Goal: Transaction & Acquisition: Purchase product/service

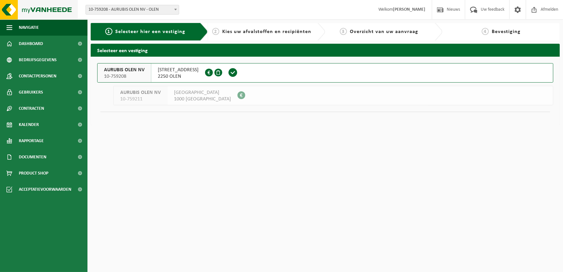
click at [43, 7] on img at bounding box center [39, 9] width 78 height 19
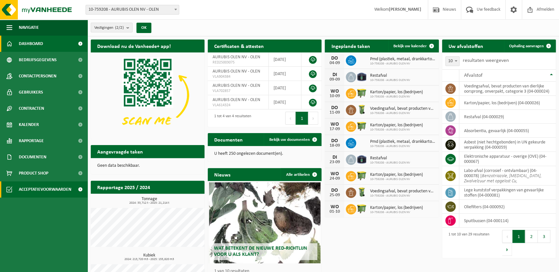
click at [35, 191] on span "Acceptatievoorwaarden" at bounding box center [45, 189] width 53 height 16
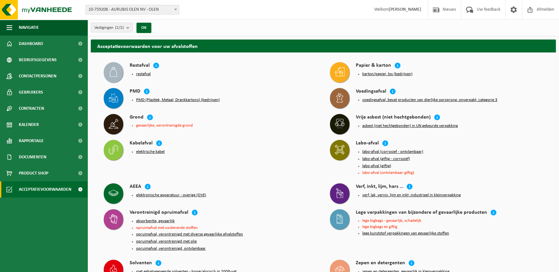
click at [139, 75] on button "restafval" at bounding box center [143, 74] width 15 height 5
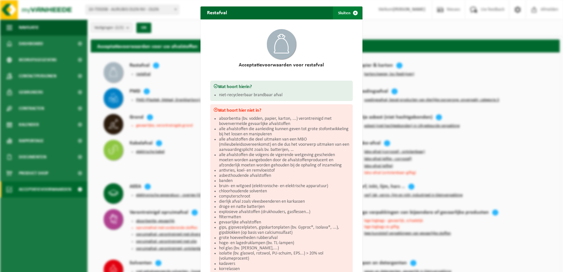
click at [340, 13] on button "Sluiten" at bounding box center [347, 12] width 29 height 13
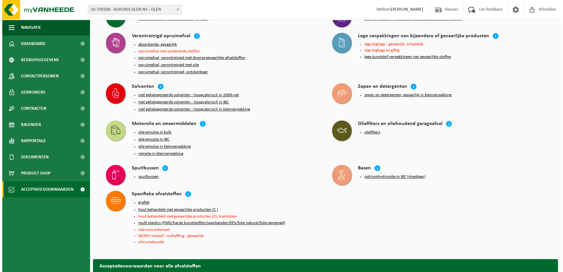
scroll to position [147, 0]
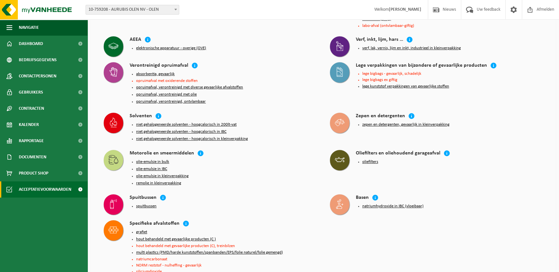
click at [375, 123] on button "zepen en detergenten, gevaarlijk in kleinverpakking" at bounding box center [405, 124] width 87 height 5
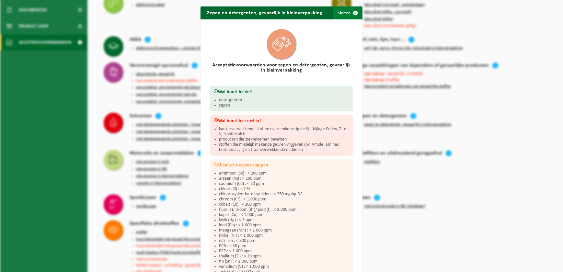
click at [344, 14] on button "Sluiten" at bounding box center [347, 12] width 29 height 13
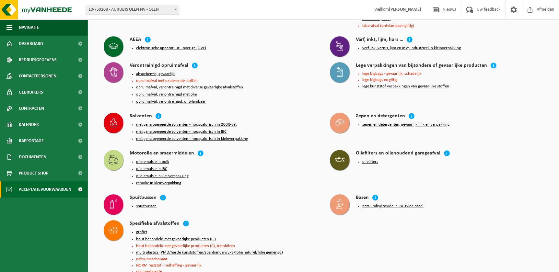
click at [397, 124] on button "zepen en detergenten, gevaarlijk in kleinverpakking" at bounding box center [405, 124] width 87 height 5
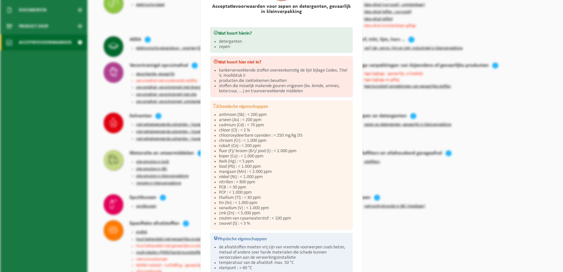
scroll to position [0, 0]
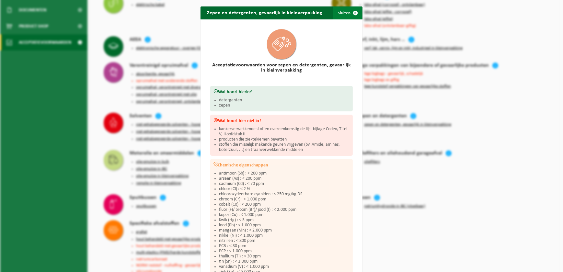
click at [351, 13] on span "button" at bounding box center [355, 12] width 13 height 13
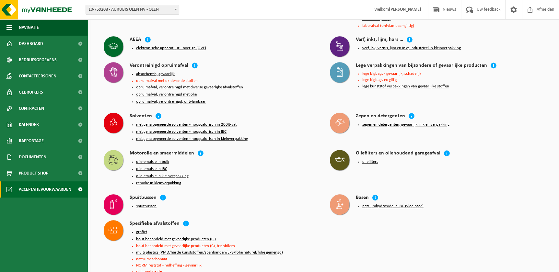
click at [146, 205] on button "spuitbussen" at bounding box center [146, 206] width 20 height 5
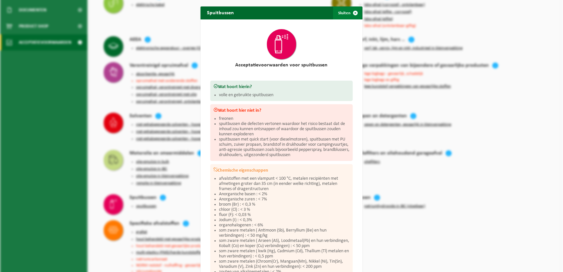
click at [349, 16] on span "button" at bounding box center [355, 12] width 13 height 13
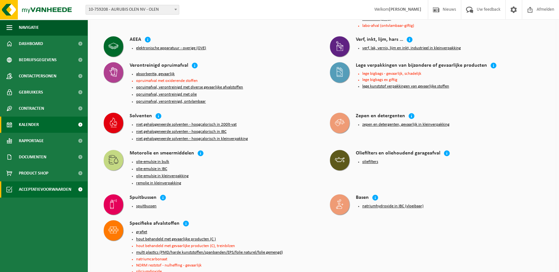
click at [29, 123] on span "Kalender" at bounding box center [29, 125] width 20 height 16
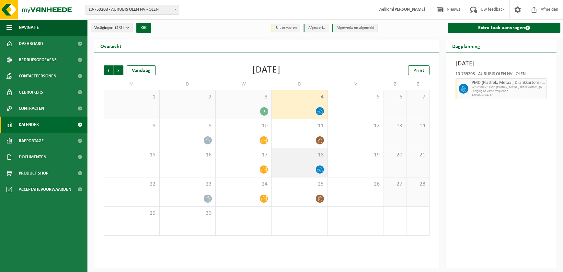
drag, startPoint x: 320, startPoint y: 134, endPoint x: 321, endPoint y: 158, distance: 24.6
click at [320, 134] on div "11" at bounding box center [300, 133] width 56 height 29
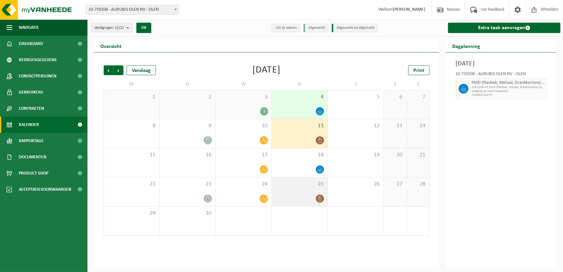
click at [310, 196] on div at bounding box center [299, 198] width 49 height 9
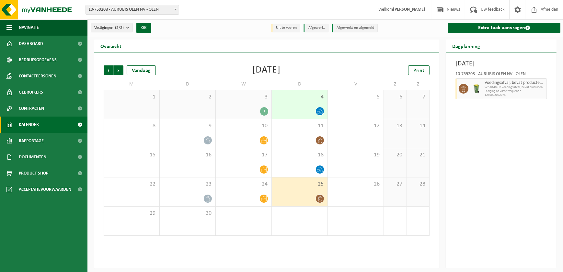
click at [297, 105] on div "4" at bounding box center [300, 104] width 56 height 29
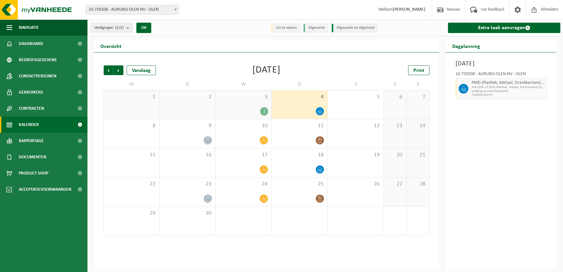
drag, startPoint x: 192, startPoint y: 65, endPoint x: 179, endPoint y: 65, distance: 13.0
click at [192, 65] on div "Vorige Volgende Vandaag September 2025 Print M D W D V Z Z 1 2 3 1 4 5 6 7 8 9 …" at bounding box center [266, 150] width 333 height 183
click at [107, 69] on span "Vorige" at bounding box center [109, 70] width 10 height 10
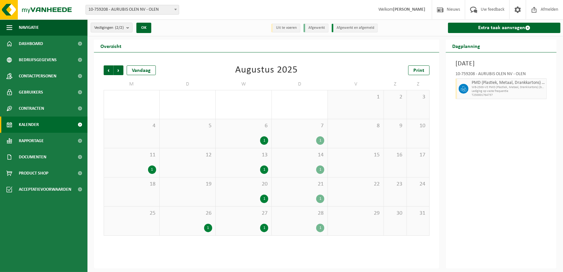
click at [107, 69] on span "Vorige" at bounding box center [109, 70] width 10 height 10
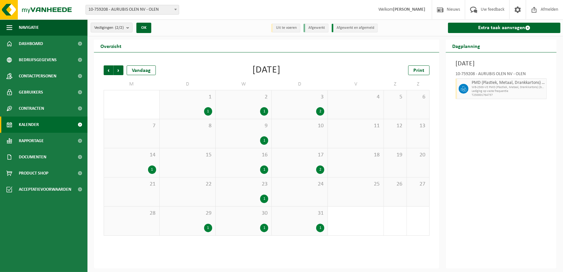
click at [107, 69] on span "Vorige" at bounding box center [109, 70] width 10 height 10
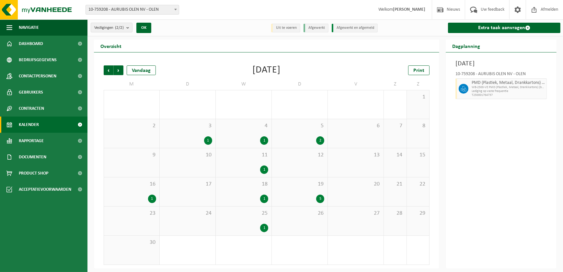
click at [311, 195] on div "5" at bounding box center [299, 199] width 49 height 8
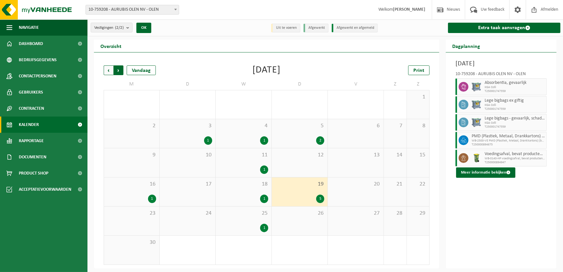
click at [110, 74] on span "Vorige" at bounding box center [109, 70] width 10 height 10
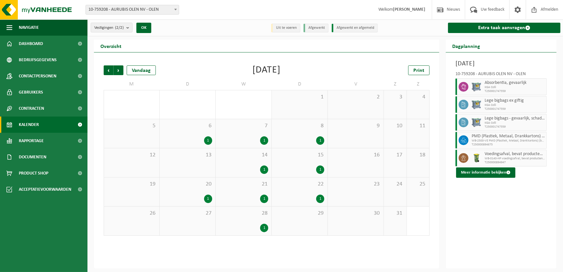
click at [110, 74] on span "Vorige" at bounding box center [109, 70] width 10 height 10
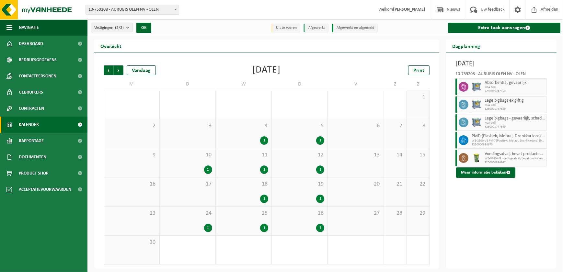
click at [110, 74] on span "Vorige" at bounding box center [109, 70] width 10 height 10
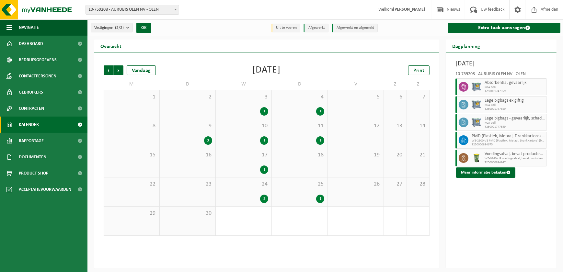
click at [198, 136] on div "9 3" at bounding box center [188, 133] width 56 height 29
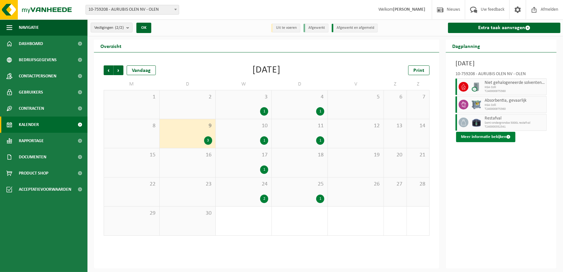
click at [483, 135] on button "Meer informatie bekijken" at bounding box center [485, 137] width 59 height 10
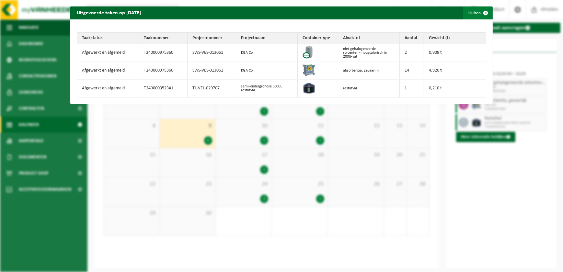
click at [479, 14] on span "button" at bounding box center [485, 12] width 13 height 13
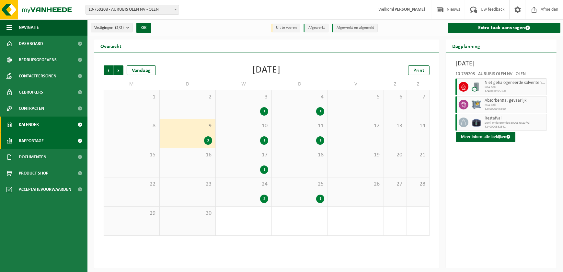
click at [39, 136] on span "Rapportage" at bounding box center [31, 141] width 25 height 16
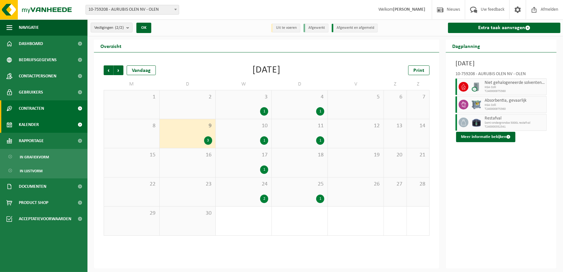
click at [42, 104] on span "Contracten" at bounding box center [31, 108] width 25 height 16
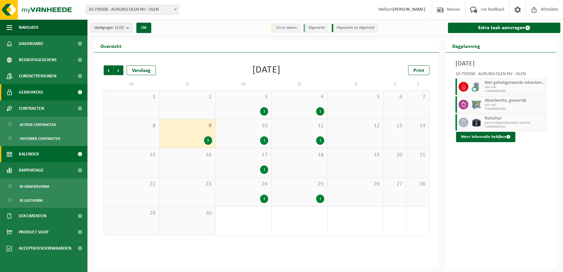
click at [35, 100] on span "Gebruikers" at bounding box center [31, 92] width 24 height 16
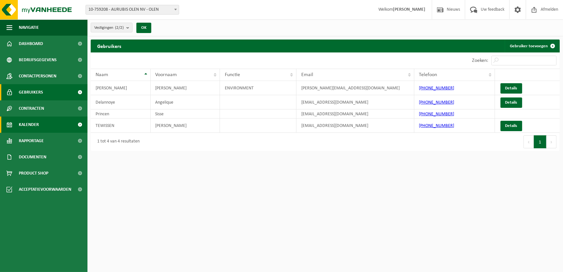
click at [32, 125] on span "Kalender" at bounding box center [29, 125] width 20 height 16
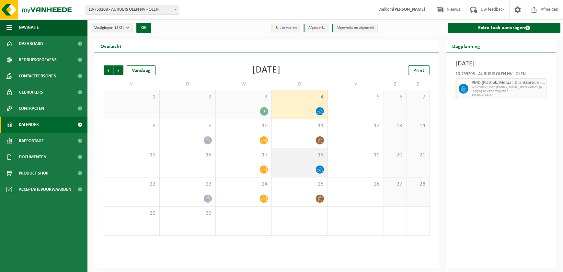
click at [313, 159] on div "18" at bounding box center [300, 162] width 56 height 29
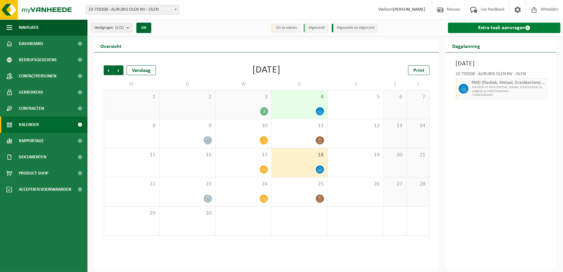
click at [493, 31] on link "Extra taak aanvragen" at bounding box center [504, 28] width 112 height 10
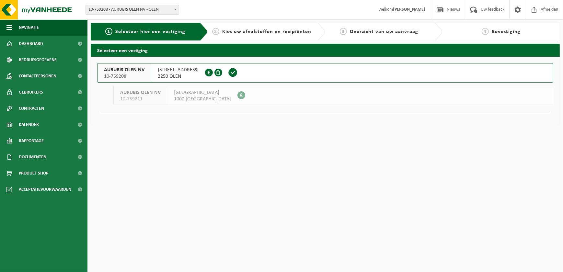
click at [132, 70] on span "AURUBIS OLEN NV" at bounding box center [124, 70] width 41 height 6
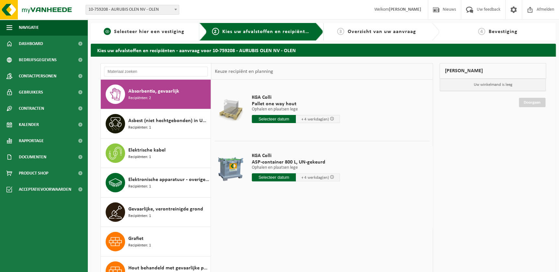
click at [136, 32] on span "Selecteer hier een vestiging" at bounding box center [149, 31] width 70 height 5
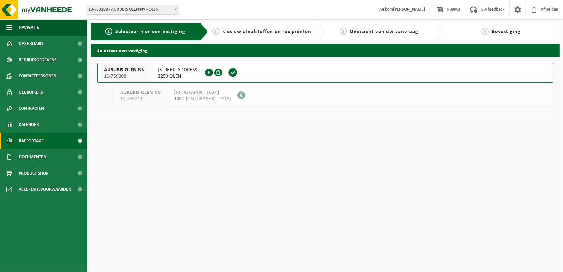
click at [40, 142] on span "Rapportage" at bounding box center [31, 141] width 25 height 16
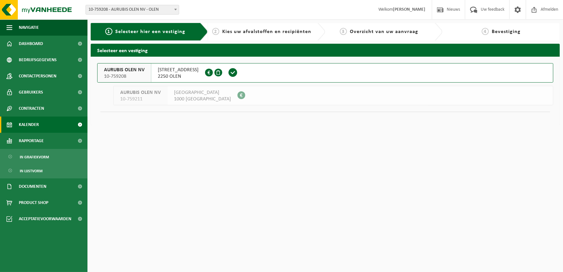
click at [39, 122] on link "Kalender" at bounding box center [44, 125] width 88 height 16
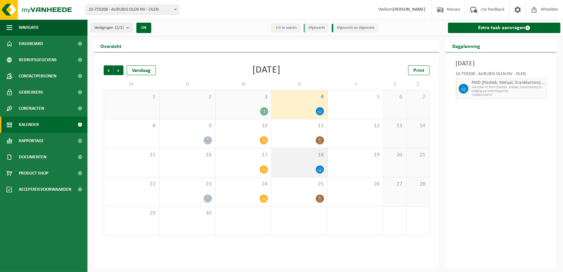
click at [291, 170] on div at bounding box center [299, 169] width 49 height 9
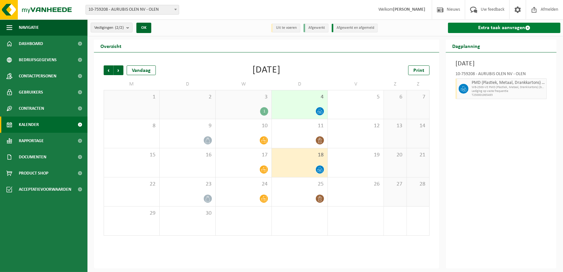
click at [502, 28] on link "Extra taak aanvragen" at bounding box center [504, 28] width 112 height 10
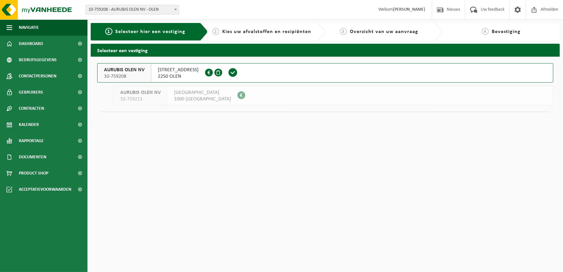
click at [134, 69] on span "AURUBIS OLEN NV" at bounding box center [124, 70] width 41 height 6
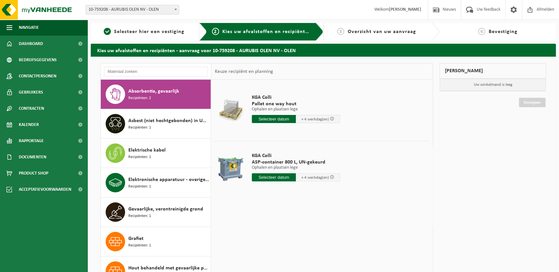
click at [273, 176] on input "text" at bounding box center [274, 177] width 44 height 8
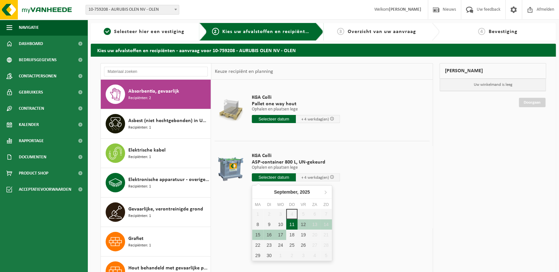
click at [293, 227] on div "11" at bounding box center [291, 224] width 11 height 10
type input "Van 2025-09-11"
type input "2025-09-11"
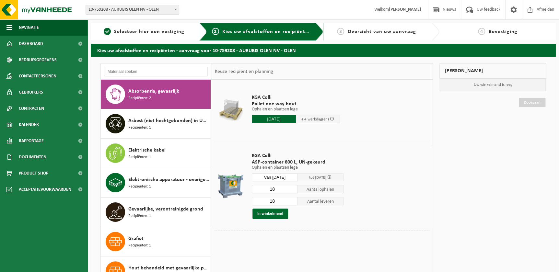
drag, startPoint x: 278, startPoint y: 188, endPoint x: 269, endPoint y: 189, distance: 9.4
click at [269, 189] on input "18" at bounding box center [275, 189] width 46 height 8
type input "17"
drag, startPoint x: 278, startPoint y: 201, endPoint x: 268, endPoint y: 200, distance: 9.4
click at [268, 200] on input "18" at bounding box center [275, 201] width 46 height 8
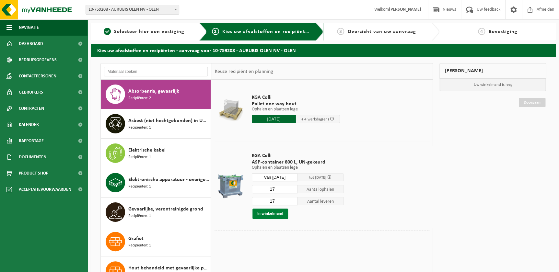
type input "17"
click at [270, 213] on button "In winkelmand" at bounding box center [270, 214] width 36 height 10
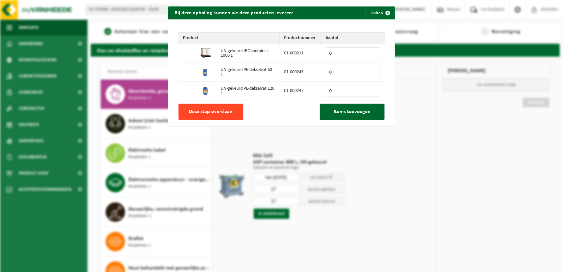
click at [221, 109] on span "Deze stap overslaan" at bounding box center [211, 111] width 44 height 5
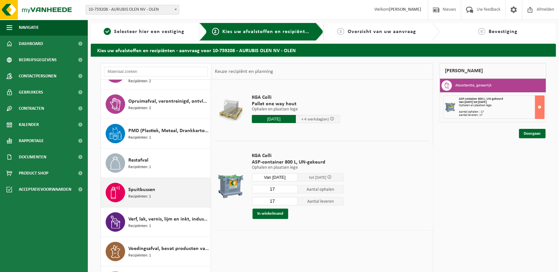
click at [161, 195] on div "Spuitbussen Recipiënten: 1" at bounding box center [168, 192] width 81 height 19
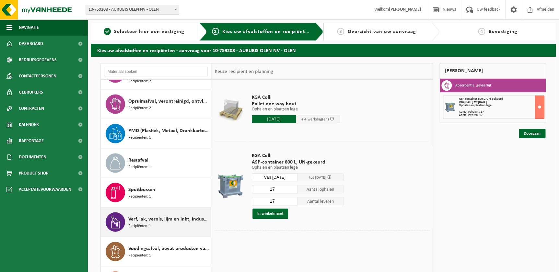
scroll to position [638, 0]
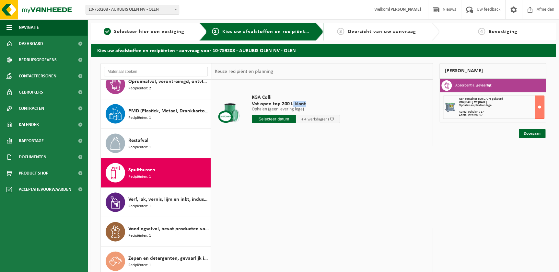
drag, startPoint x: 291, startPoint y: 103, endPoint x: 307, endPoint y: 103, distance: 15.9
click at [307, 103] on span "Vat open top 200 L klant" at bounding box center [296, 104] width 88 height 6
drag, startPoint x: 307, startPoint y: 103, endPoint x: 292, endPoint y: 154, distance: 52.3
click at [292, 154] on div "KGA Colli Vat open top 200 L klant Ophalen (geen levering lege) Ophalen (geen l…" at bounding box center [321, 177] width 221 height 194
click at [280, 122] on input "text" at bounding box center [274, 119] width 44 height 8
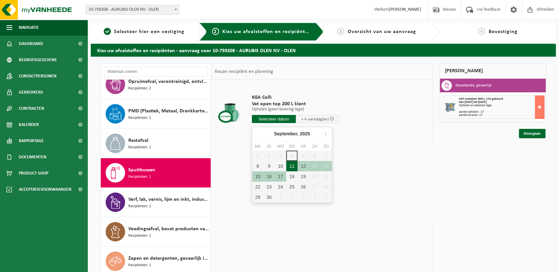
click at [295, 168] on div "11" at bounding box center [291, 166] width 11 height 10
type input "Van 2025-09-11"
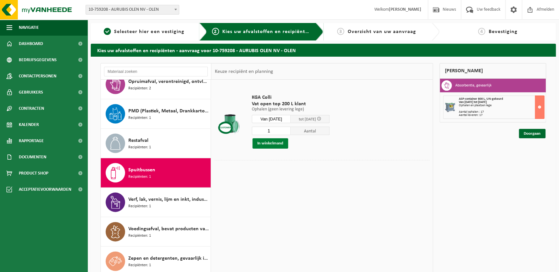
click at [265, 144] on button "In winkelmand" at bounding box center [270, 143] width 36 height 10
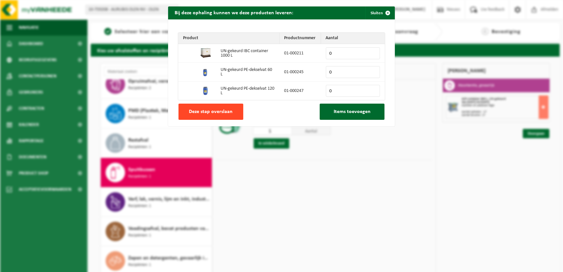
click at [226, 111] on span "Deze stap overslaan" at bounding box center [211, 111] width 44 height 5
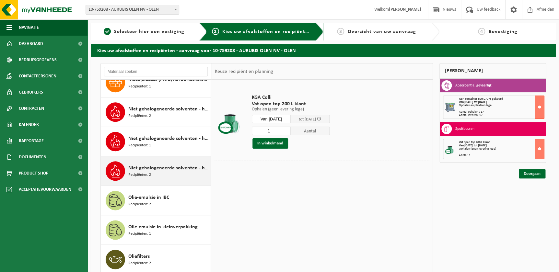
scroll to position [344, 0]
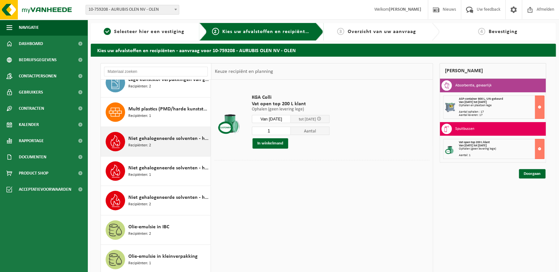
click at [181, 140] on span "Niet gehalogeneerde solventen - hoogcalorisch in 200lt-vat" at bounding box center [168, 139] width 81 height 8
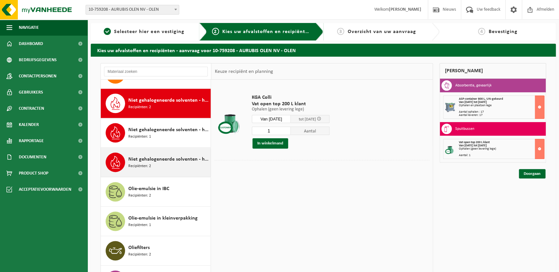
scroll to position [390, 0]
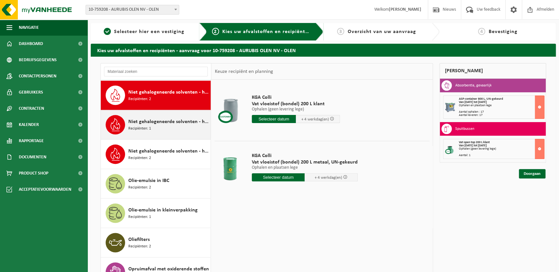
click at [158, 123] on span "Niet gehalogeneerde solventen - hoogcalorisch in IBC" at bounding box center [168, 122] width 81 height 8
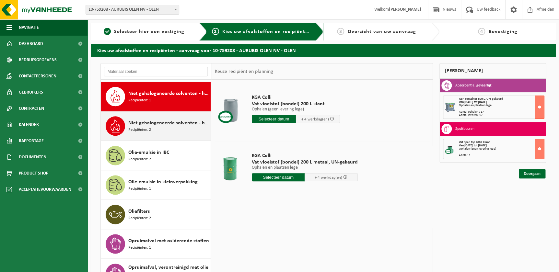
scroll to position [419, 0]
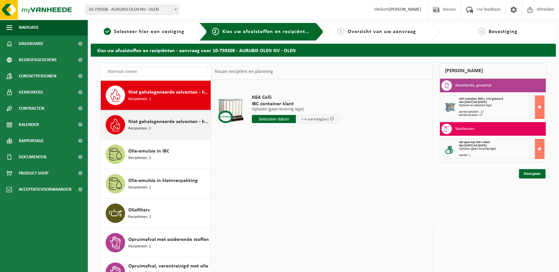
click at [152, 126] on div "Niet gehalogeneerde solventen - hoogcalorisch in kleinverpakking Recipiënten: 2" at bounding box center [168, 124] width 81 height 19
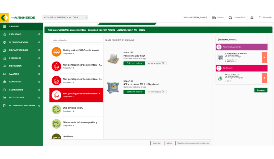
scroll to position [29, 0]
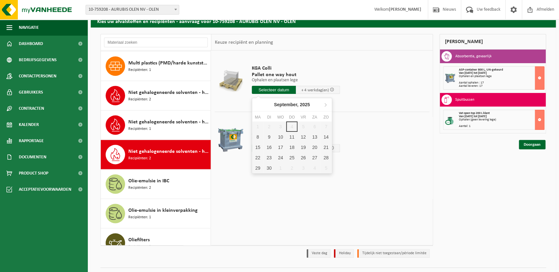
click at [273, 90] on input "text" at bounding box center [274, 90] width 44 height 8
click at [290, 139] on div "11" at bounding box center [291, 137] width 11 height 10
type input "Van 2025-09-11"
type input "2025-09-11"
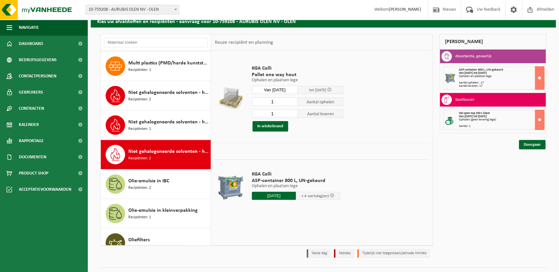
drag, startPoint x: 284, startPoint y: 99, endPoint x: 267, endPoint y: 99, distance: 16.9
click at [267, 99] on input "1" at bounding box center [275, 102] width 46 height 8
type input "3"
drag, startPoint x: 277, startPoint y: 110, endPoint x: 271, endPoint y: 111, distance: 5.9
click at [271, 111] on input "1" at bounding box center [275, 114] width 46 height 8
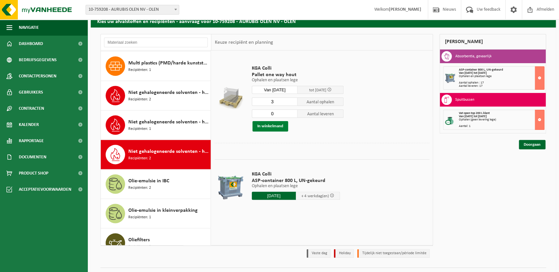
type input "0"
click at [274, 125] on button "In winkelmand" at bounding box center [270, 126] width 36 height 10
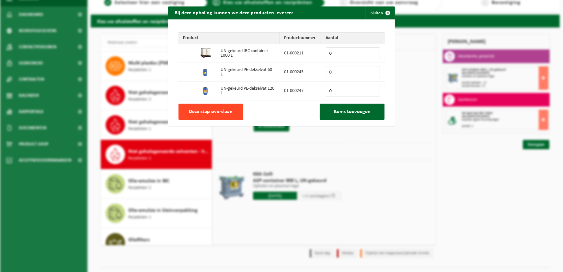
click at [216, 109] on span "Deze stap overslaan" at bounding box center [211, 111] width 44 height 5
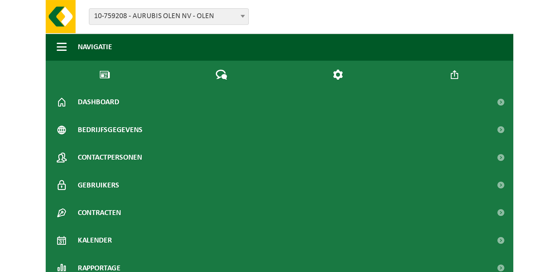
scroll to position [360, 0]
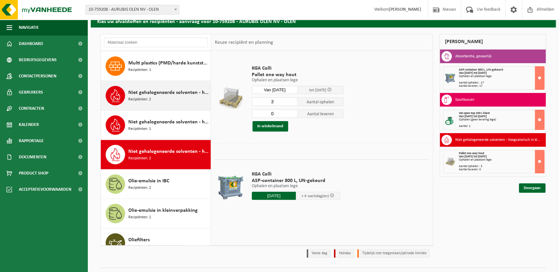
click at [162, 94] on span "Niet gehalogeneerde solventen - hoogcalorisch in 200lt-vat" at bounding box center [168, 93] width 81 height 8
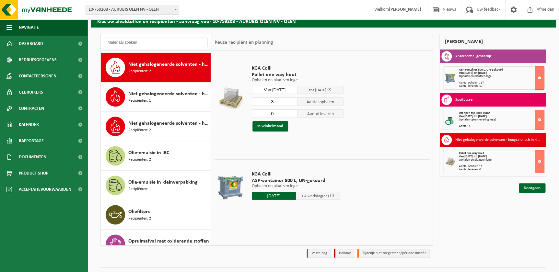
scroll to position [390, 0]
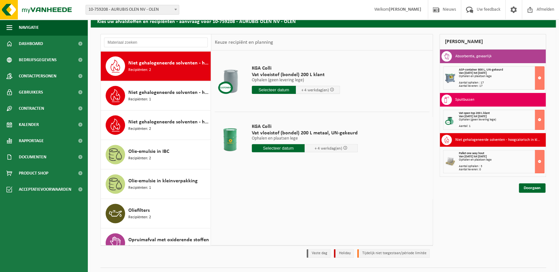
click at [279, 149] on input "text" at bounding box center [278, 148] width 53 height 8
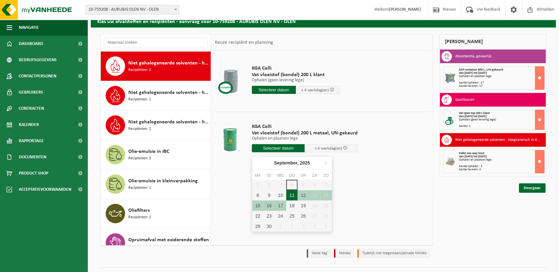
click at [294, 195] on div "11" at bounding box center [291, 195] width 11 height 10
type input "Van 2025-09-11"
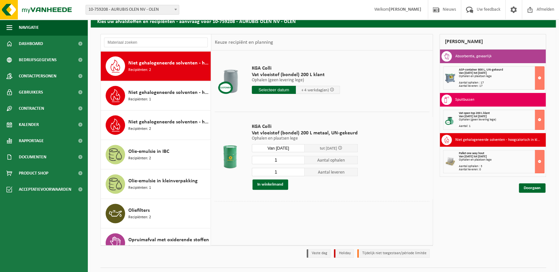
drag, startPoint x: 282, startPoint y: 155, endPoint x: 274, endPoint y: 156, distance: 8.3
click at [274, 156] on div "KGA Colli Vat vloeistof (bondel) 200 L metaal, UN-gekeurd Ophalen en plaatsen l…" at bounding box center [305, 156] width 112 height 79
type input "4"
drag, startPoint x: 282, startPoint y: 170, endPoint x: 270, endPoint y: 170, distance: 12.0
click at [270, 170] on input "1" at bounding box center [278, 172] width 53 height 8
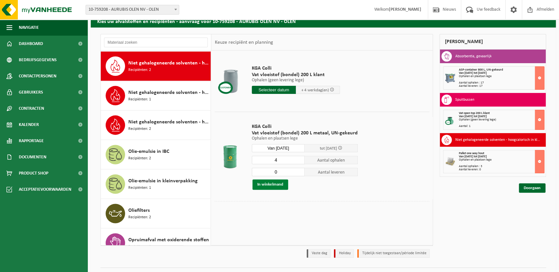
type input "0"
click at [269, 185] on button "In winkelmand" at bounding box center [270, 185] width 36 height 10
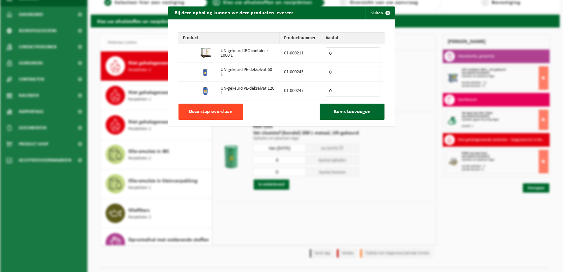
click at [209, 112] on span "Deze stap overslaan" at bounding box center [211, 111] width 44 height 5
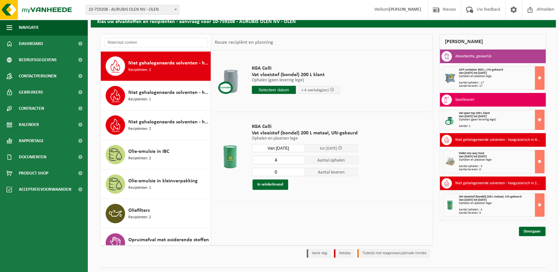
drag, startPoint x: 446, startPoint y: 41, endPoint x: 490, endPoint y: 39, distance: 44.1
click at [490, 39] on div "Mijn winkelmand" at bounding box center [492, 42] width 107 height 16
drag, startPoint x: 490, startPoint y: 39, endPoint x: 491, endPoint y: 42, distance: 3.3
click at [491, 42] on div "Mijn winkelmand" at bounding box center [492, 42] width 107 height 16
click at [540, 77] on button at bounding box center [540, 77] width 10 height 23
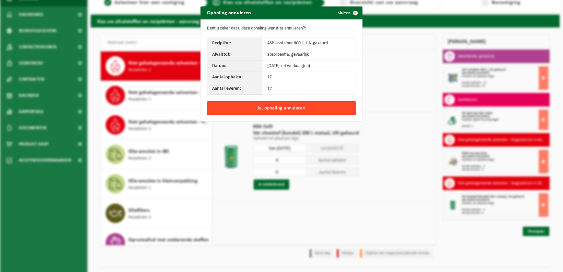
click at [267, 109] on button "Ja, ophaling annuleren" at bounding box center [281, 108] width 149 height 14
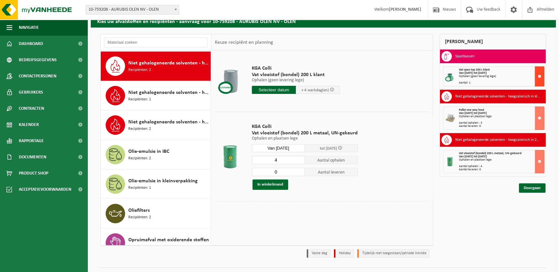
click at [541, 74] on button at bounding box center [540, 76] width 10 height 20
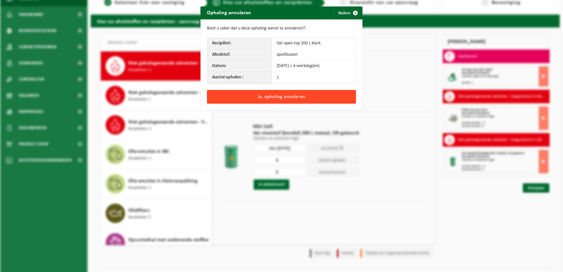
click at [286, 100] on button "Ja, ophaling annuleren" at bounding box center [281, 97] width 149 height 14
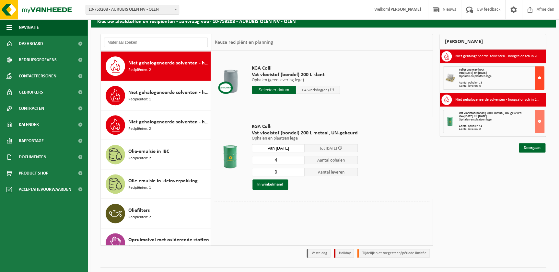
click at [542, 78] on button at bounding box center [540, 77] width 10 height 23
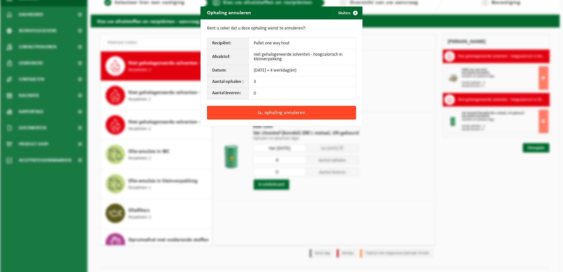
click at [285, 113] on button "Ja, ophaling annuleren" at bounding box center [281, 113] width 149 height 14
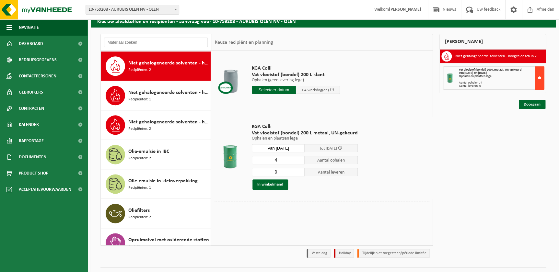
click at [541, 77] on button at bounding box center [540, 77] width 10 height 23
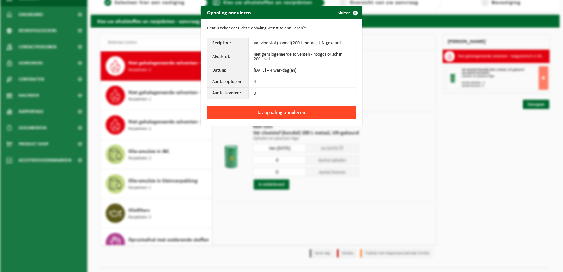
click at [291, 111] on button "Ja, ophaling annuleren" at bounding box center [281, 113] width 149 height 14
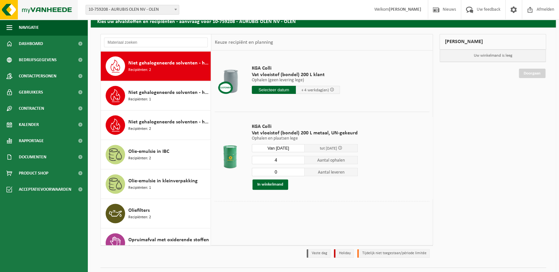
click at [46, 8] on img at bounding box center [39, 9] width 78 height 19
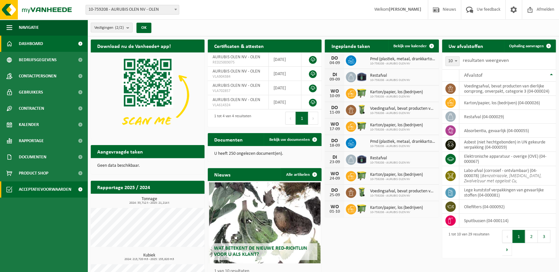
click at [25, 193] on span "Acceptatievoorwaarden" at bounding box center [45, 189] width 53 height 16
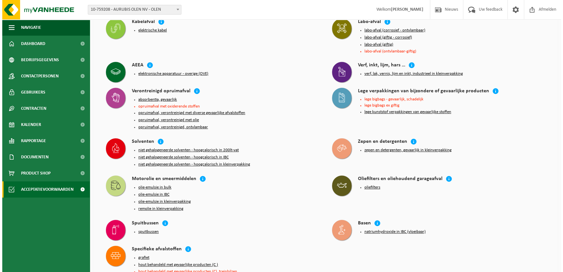
scroll to position [147, 0]
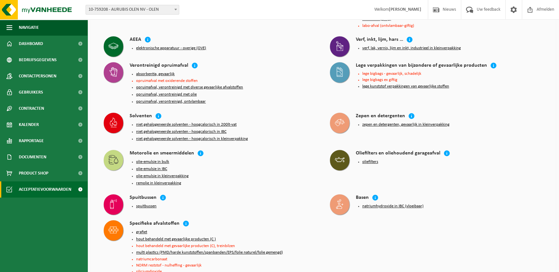
click at [216, 123] on button "niet gehalogeneerde solventen - hoogcalorisch in 200lt-vat" at bounding box center [186, 124] width 100 height 5
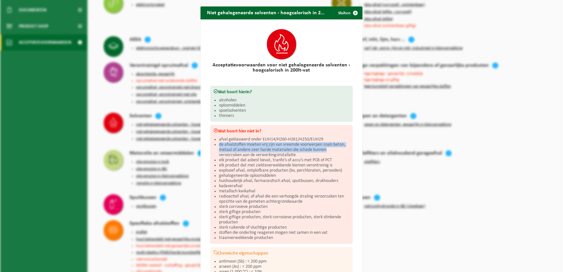
drag, startPoint x: 332, startPoint y: 148, endPoint x: 214, endPoint y: 144, distance: 118.0
click at [214, 144] on div "Wat hoort hier niet in? afval geklasseerd onder EUH14/H260-H261/H250/EUH29 de a…" at bounding box center [281, 184] width 143 height 119
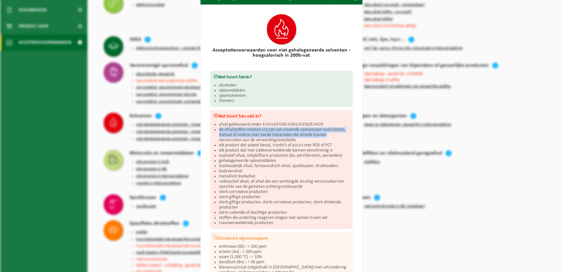
scroll to position [0, 0]
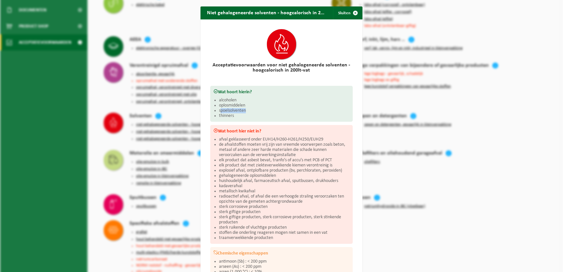
drag, startPoint x: 218, startPoint y: 111, endPoint x: 249, endPoint y: 110, distance: 30.1
click at [249, 110] on li "spoelsolventen" at bounding box center [284, 110] width 131 height 5
drag, startPoint x: 249, startPoint y: 110, endPoint x: 269, endPoint y: 111, distance: 20.4
click at [269, 111] on li "spoelsolventen" at bounding box center [284, 110] width 131 height 5
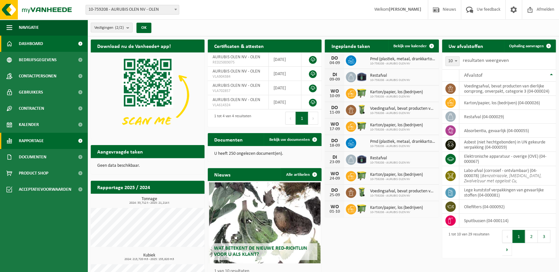
click at [24, 137] on span "Rapportage" at bounding box center [31, 141] width 25 height 16
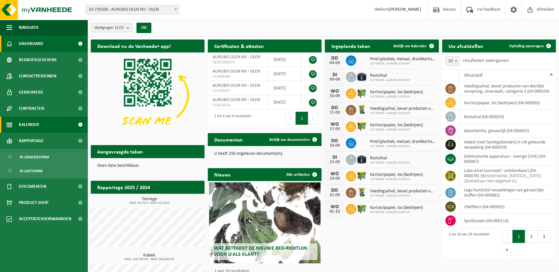
click at [36, 126] on span "Kalender" at bounding box center [29, 125] width 20 height 16
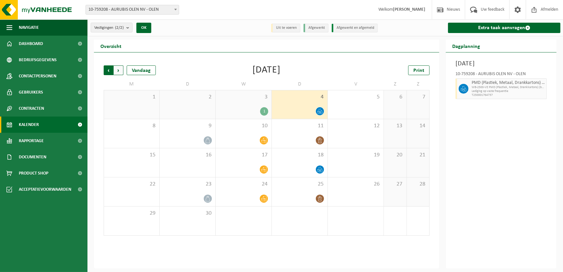
click at [114, 71] on span "Volgende" at bounding box center [119, 70] width 10 height 10
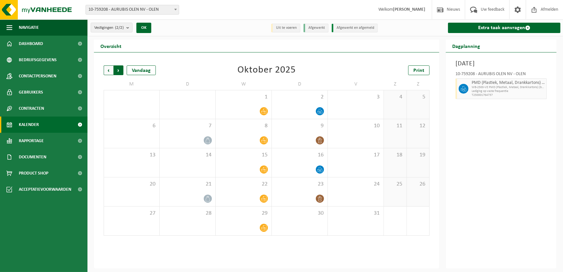
click at [110, 71] on span "Vorige" at bounding box center [109, 70] width 10 height 10
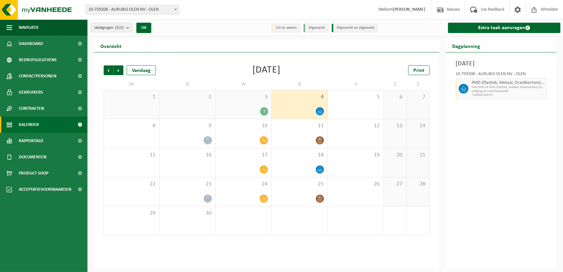
click at [110, 71] on span "Vorige" at bounding box center [109, 70] width 10 height 10
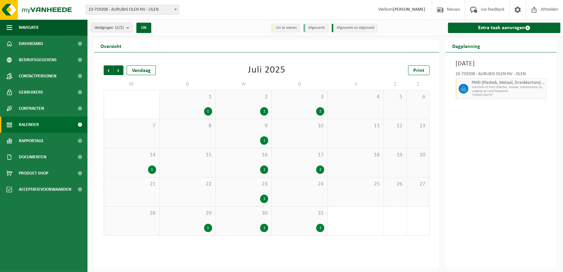
click at [110, 71] on span "Vorige" at bounding box center [109, 70] width 10 height 10
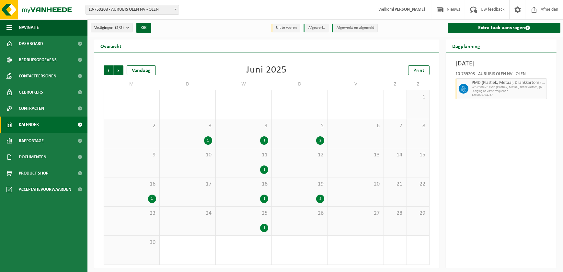
click at [291, 196] on div "5" at bounding box center [299, 199] width 49 height 8
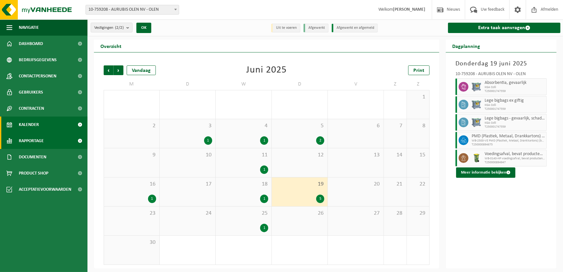
drag, startPoint x: 25, startPoint y: 139, endPoint x: 25, endPoint y: 144, distance: 4.5
click at [25, 139] on span "Rapportage" at bounding box center [31, 141] width 25 height 16
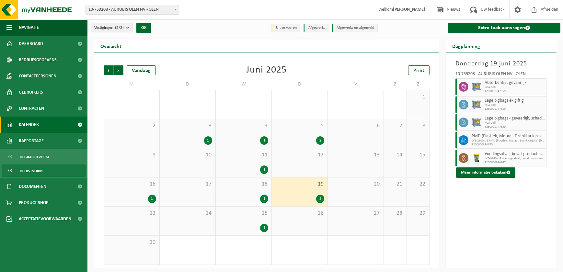
click at [28, 172] on span "In lijstvorm" at bounding box center [31, 171] width 23 height 12
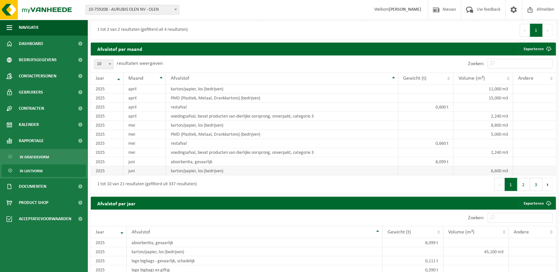
scroll to position [471, 0]
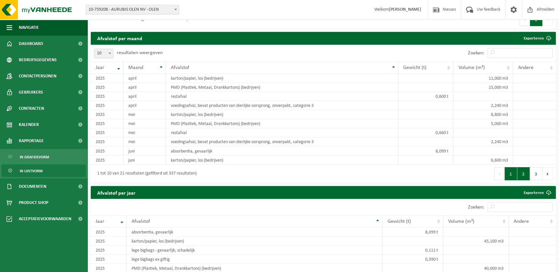
click at [525, 177] on button "2" at bounding box center [523, 173] width 13 height 13
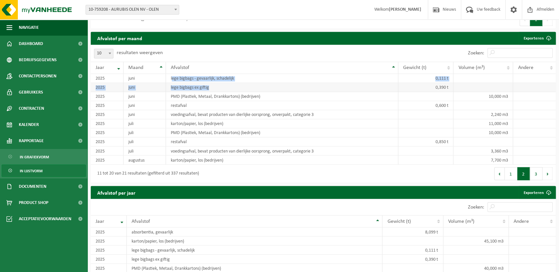
drag, startPoint x: 172, startPoint y: 80, endPoint x: 253, endPoint y: 91, distance: 81.7
click at [253, 91] on tbody "[DATE] lege bigbags - gevaarlijk, schadelijk 0,111 t [DATE] lege bigbags ex gif…" at bounding box center [323, 119] width 465 height 91
click at [509, 176] on button "1" at bounding box center [511, 173] width 13 height 13
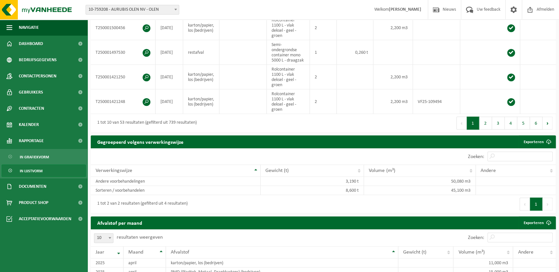
scroll to position [206, 0]
